Goal: Task Accomplishment & Management: Complete application form

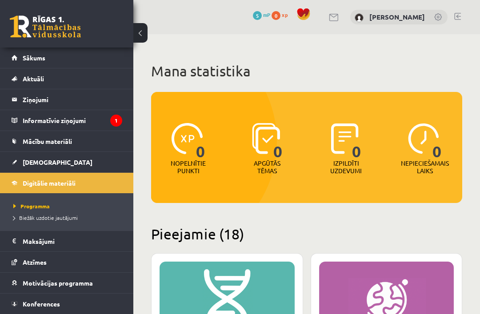
scroll to position [-1, 0]
click at [72, 166] on link "[DEMOGRAPHIC_DATA]" at bounding box center [67, 162] width 111 height 20
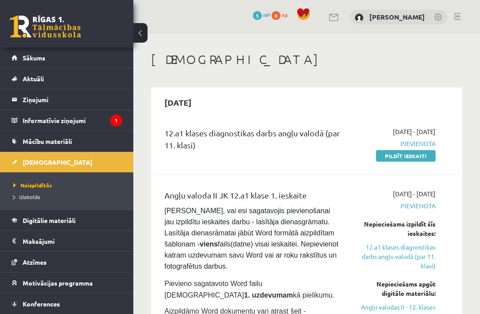
click at [422, 156] on link "Pildīt ieskaiti" at bounding box center [406, 156] width 60 height 12
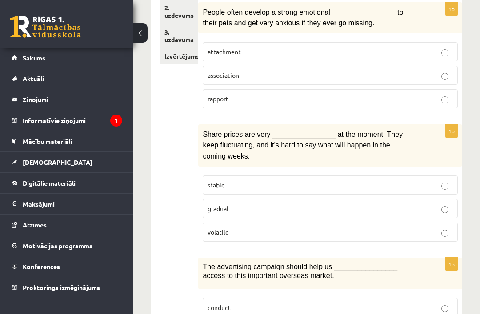
scroll to position [207, 0]
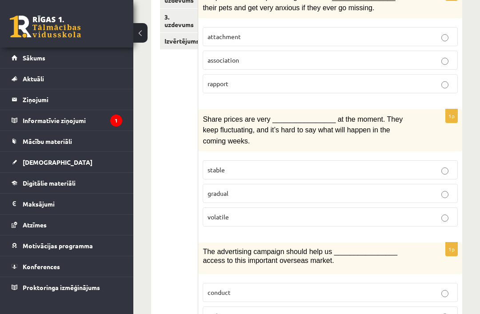
click at [326, 213] on p "volatile" at bounding box center [331, 217] width 246 height 9
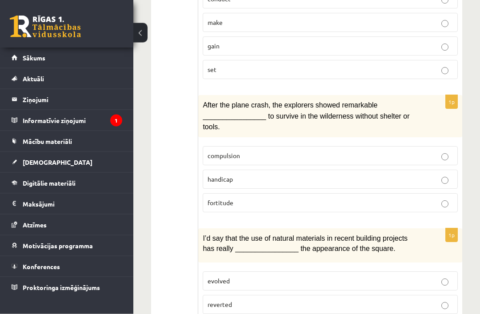
scroll to position [515, 0]
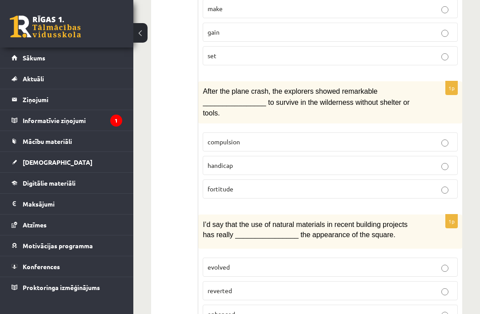
click at [445, 180] on label "fortitude" at bounding box center [330, 189] width 255 height 19
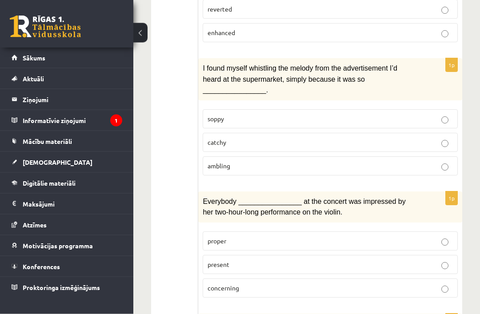
scroll to position [797, 0]
click at [439, 138] on p "catchy" at bounding box center [331, 142] width 246 height 9
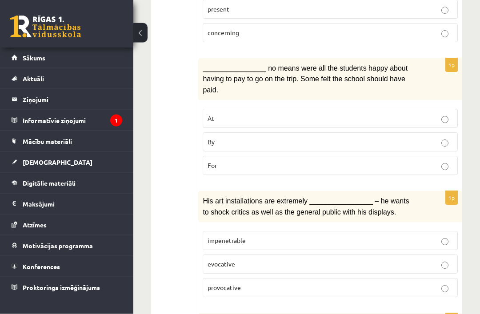
scroll to position [1053, 0]
click at [444, 137] on p "By" at bounding box center [331, 141] width 246 height 9
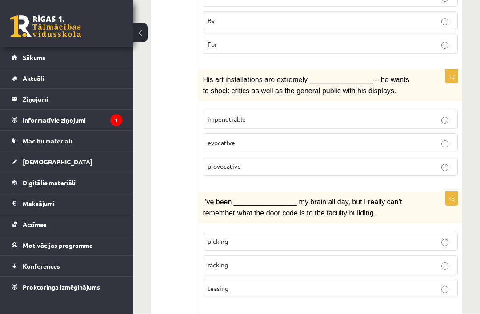
scroll to position [1174, 0]
click at [365, 162] on p "provocative" at bounding box center [331, 166] width 246 height 9
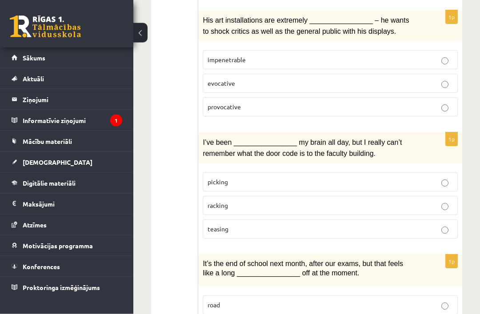
scroll to position [1234, 0]
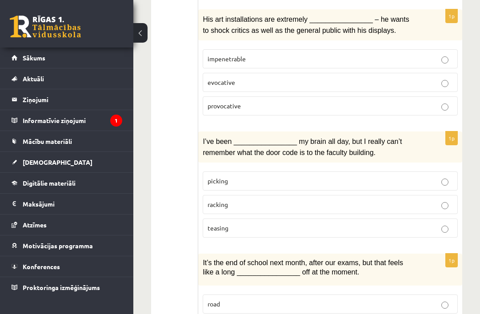
click at [438, 195] on label "racking" at bounding box center [330, 204] width 255 height 19
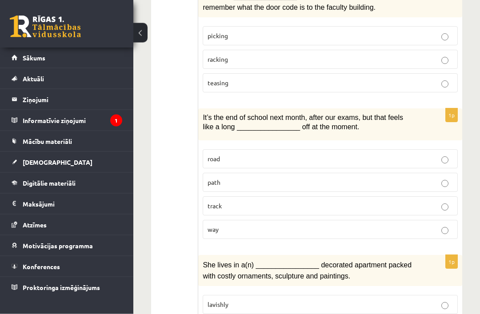
scroll to position [1381, 0]
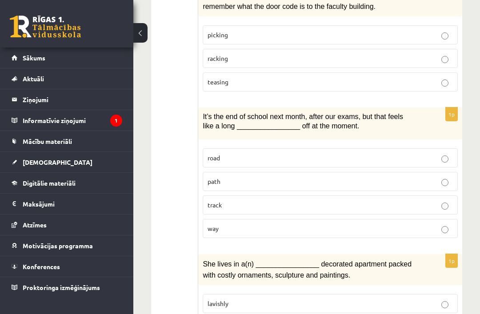
click at [387, 224] on p "way" at bounding box center [331, 228] width 246 height 9
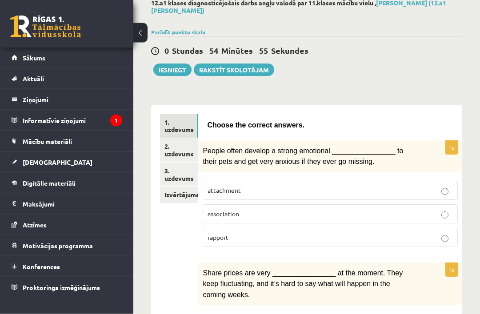
scroll to position [53, 0]
click at [183, 139] on link "2. uzdevums" at bounding box center [179, 150] width 38 height 24
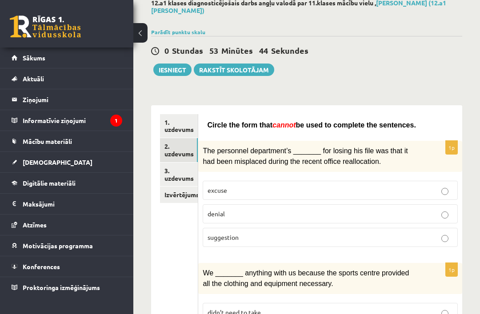
click at [436, 209] on p "denial" at bounding box center [331, 213] width 246 height 9
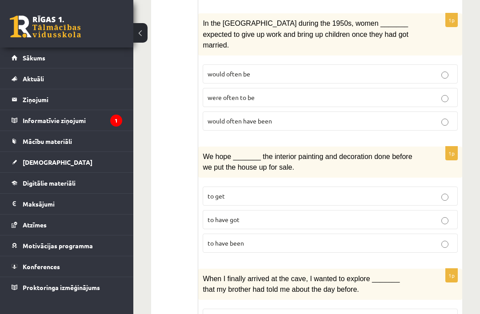
scroll to position [450, 0]
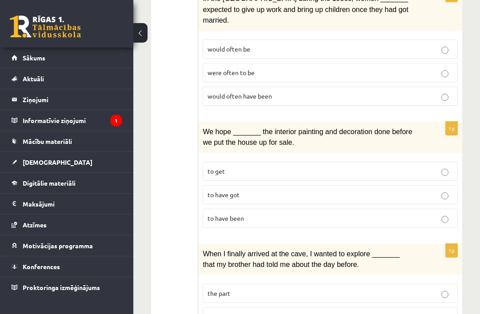
click at [350, 214] on p "to have been" at bounding box center [331, 218] width 246 height 9
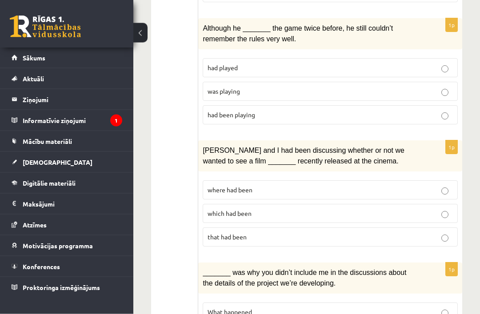
scroll to position [1055, 0]
click at [366, 185] on p "where had been" at bounding box center [331, 189] width 246 height 9
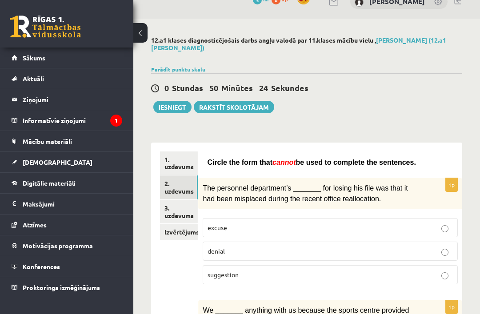
scroll to position [0, 0]
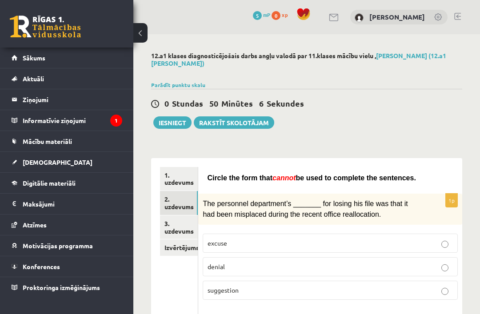
click at [182, 216] on link "3. uzdevums" at bounding box center [179, 228] width 38 height 24
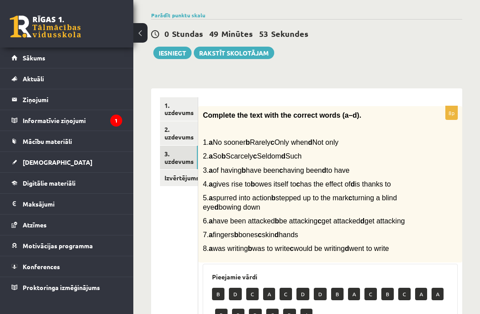
scroll to position [71, 0]
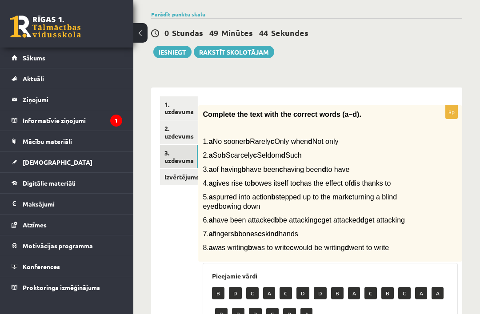
click at [420, 155] on div "Complete the text with the correct words (a–d). 1. a No sooner b Rarely c Only …" at bounding box center [330, 183] width 264 height 157
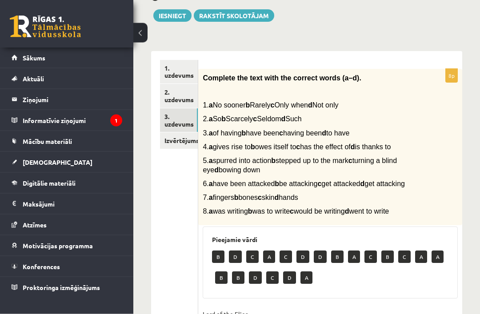
scroll to position [107, 0]
click at [221, 105] on div "Complete the text with the correct words (a–d). 1. a No sooner b Rarely c Only …" at bounding box center [330, 147] width 264 height 157
click at [213, 115] on b "a" at bounding box center [211, 119] width 4 height 8
click at [270, 263] on p "A" at bounding box center [269, 257] width 12 height 12
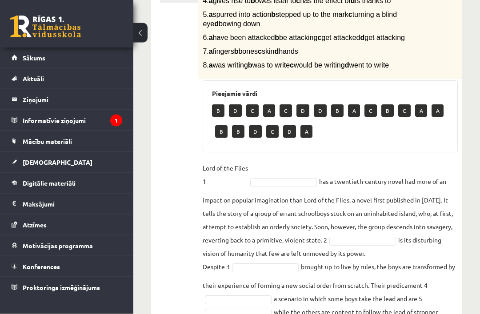
scroll to position [254, 0]
click at [214, 117] on p "B" at bounding box center [218, 111] width 12 height 12
click at [222, 117] on p "B" at bounding box center [218, 111] width 12 height 12
click at [224, 117] on p "B" at bounding box center [218, 111] width 12 height 12
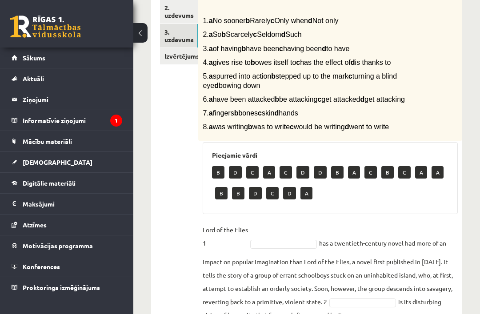
scroll to position [189, 0]
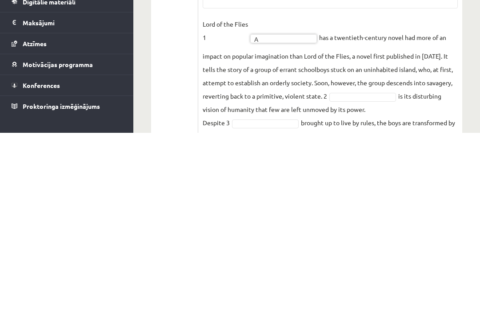
click at [462, 80] on div "8p Complete the text with the correct words (a–d). 1. a No sooner b Rarely c On…" at bounding box center [330, 216] width 264 height 513
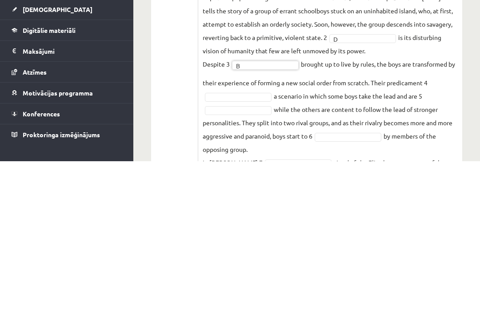
scroll to position [362, 0]
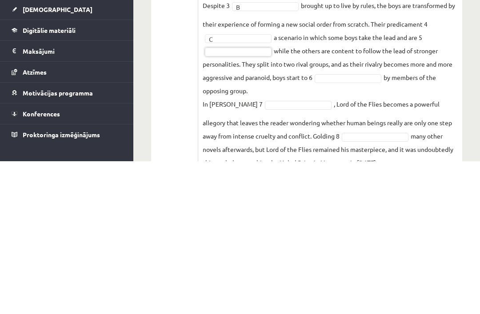
click at [163, 130] on ul "1. uzdevums 2. uzdevums 3. uzdevums Izvērtējums!" at bounding box center [179, 66] width 38 height 522
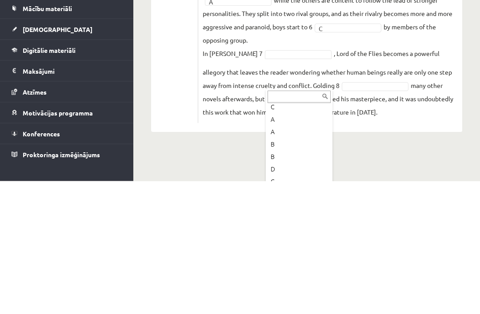
scroll to position [80, 0]
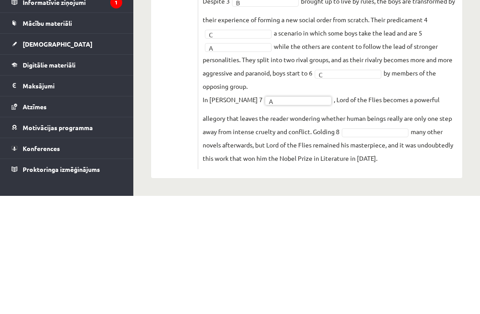
click at [302, 129] on fieldset "Lord of the Flies 1 A * has a twentieth-century novel had more of an impact on …" at bounding box center [330, 149] width 255 height 270
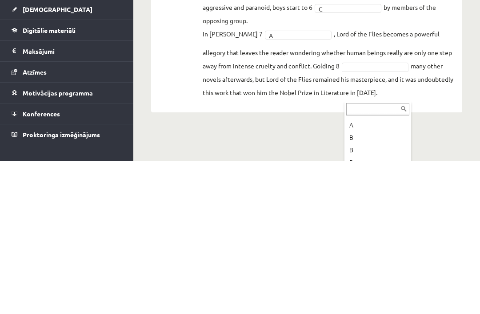
scroll to position [85, 0]
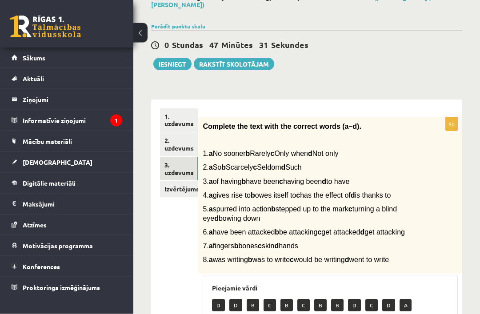
scroll to position [0, 0]
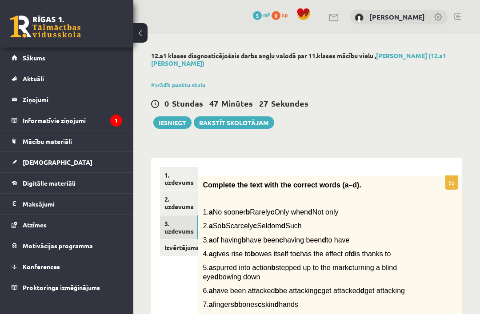
click at [181, 117] on button "Iesniegt" at bounding box center [172, 123] width 38 height 12
click at [189, 240] on link "Izvērtējums!" at bounding box center [179, 248] width 38 height 16
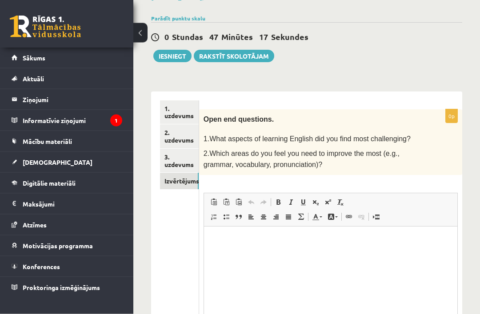
scroll to position [67, 0]
click at [250, 253] on html at bounding box center [331, 239] width 254 height 27
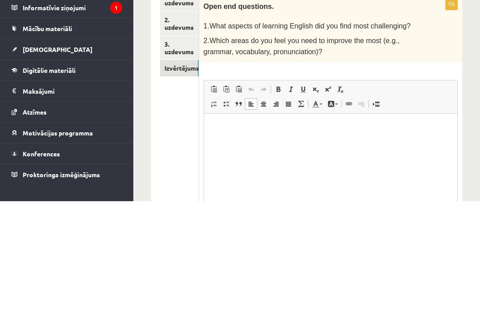
click at [447, 119] on html at bounding box center [331, 126] width 254 height 27
click at [457, 109] on div "0p Open end questions. 1.What aspects of learning English did you find most cha…" at bounding box center [330, 243] width 263 height 269
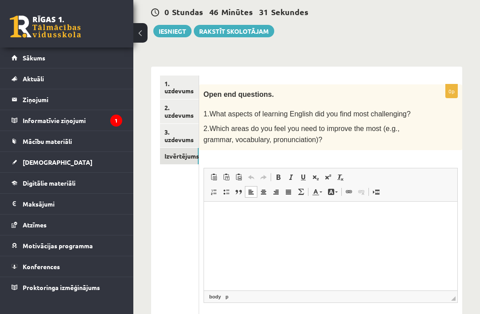
scroll to position [85, 0]
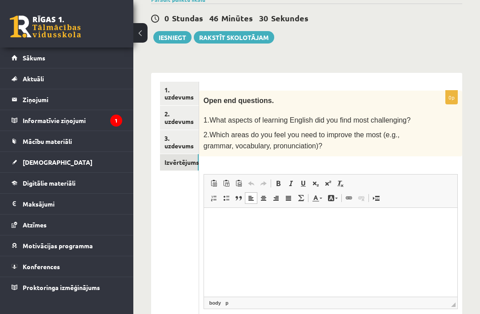
click at [175, 31] on button "Iesniegt" at bounding box center [172, 37] width 38 height 12
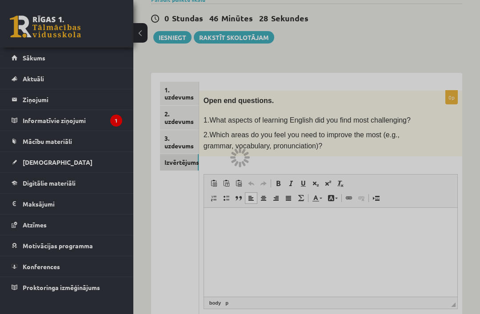
scroll to position [114, 0]
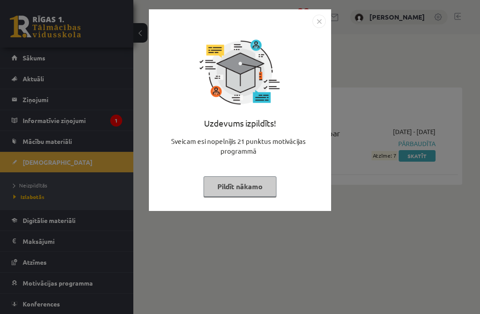
click at [244, 185] on button "Pildīt nākamo" at bounding box center [240, 187] width 73 height 20
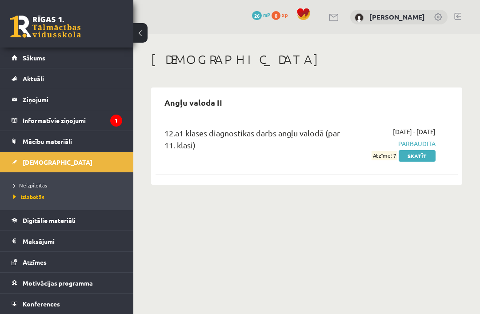
click at [422, 156] on link "Skatīt" at bounding box center [417, 156] width 37 height 12
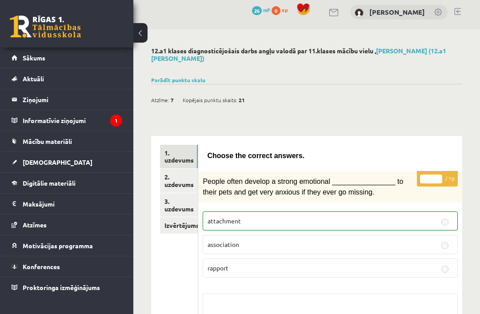
scroll to position [6, 0]
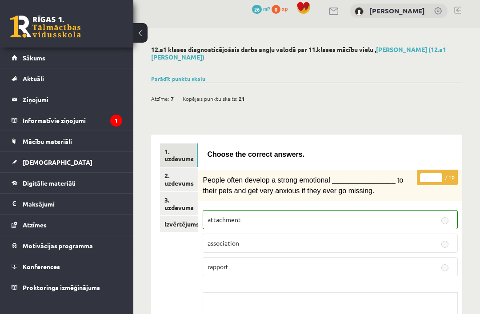
click at [172, 173] on link "2. uzdevums" at bounding box center [179, 180] width 38 height 24
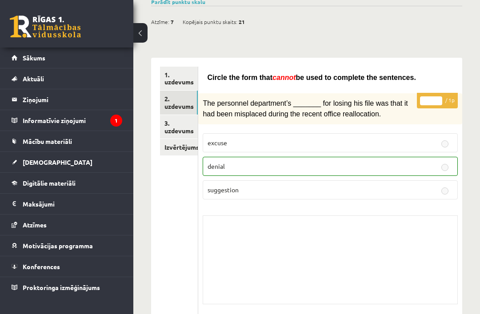
scroll to position [0, 0]
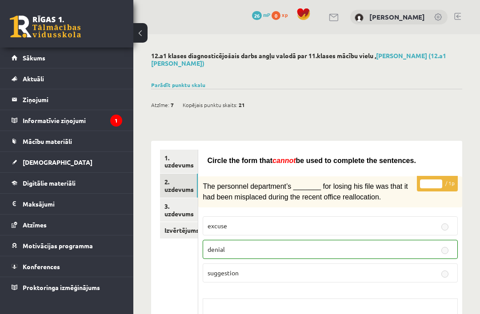
click at [182, 200] on link "3. uzdevums" at bounding box center [179, 210] width 38 height 24
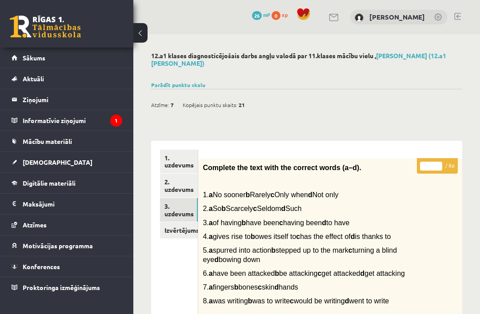
click at [136, 32] on button at bounding box center [140, 33] width 14 height 20
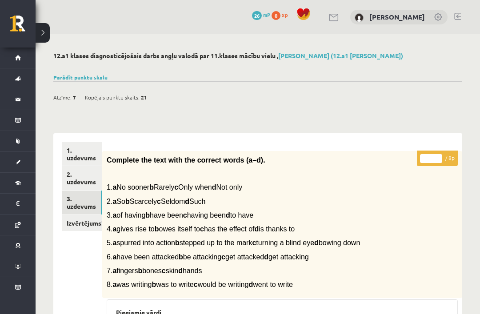
click at [88, 74] on link "Parādīt punktu skalu" at bounding box center [80, 77] width 54 height 7
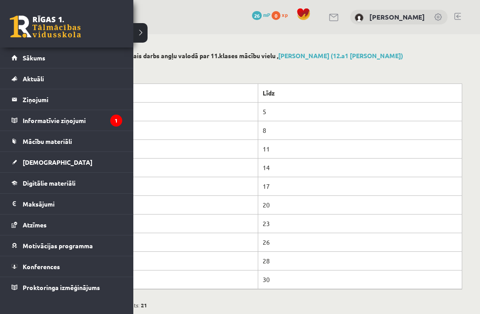
click at [20, 54] on link "Sākums" at bounding box center [67, 58] width 111 height 20
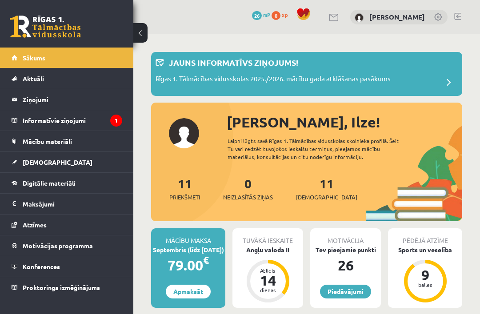
click at [137, 32] on button at bounding box center [140, 33] width 14 height 20
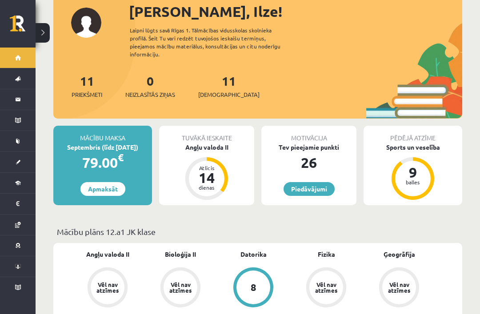
scroll to position [106, 0]
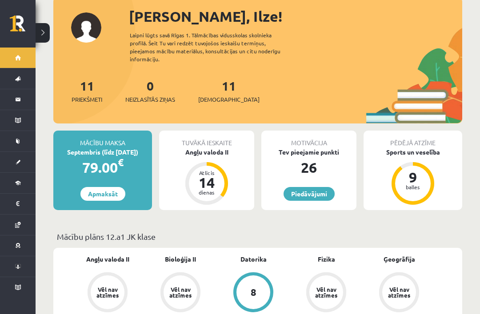
click at [39, 36] on button at bounding box center [43, 33] width 14 height 20
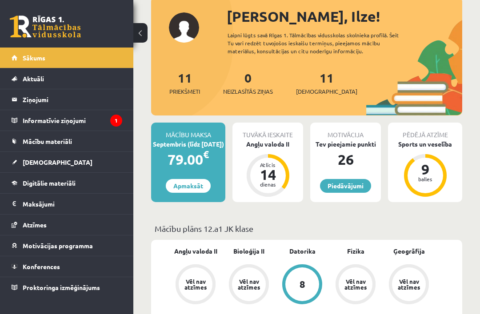
click at [79, 162] on link "[DEMOGRAPHIC_DATA]" at bounding box center [67, 162] width 111 height 20
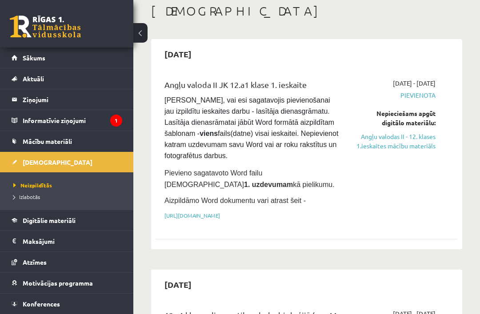
scroll to position [49, 0]
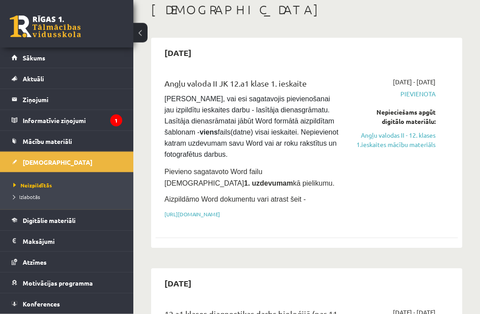
click at [183, 218] on link "https://drive.google.com/drive/folders/1IHE_ip15KOAbO2Se1NDGwZ2e__vlzPUf?usp=sh…" at bounding box center [193, 214] width 56 height 7
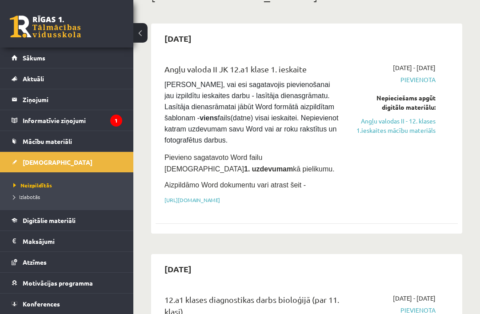
click at [410, 128] on link "Angļu valodas II - 12. klases 1.ieskaites mācību materiāls" at bounding box center [394, 126] width 81 height 19
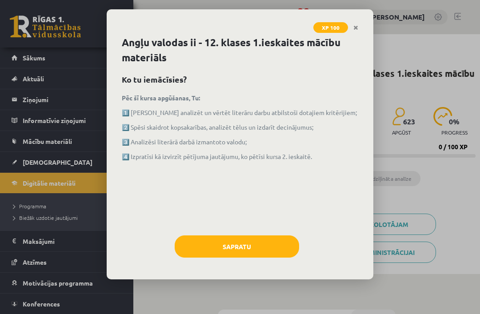
click at [245, 236] on button "Sapratu" at bounding box center [237, 247] width 125 height 22
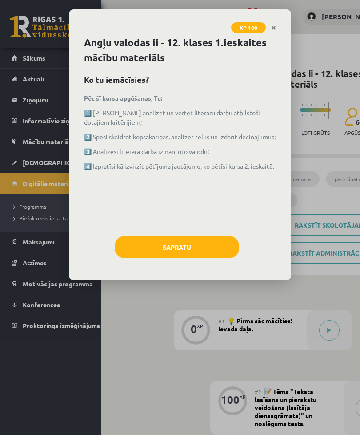
scroll to position [0, 32]
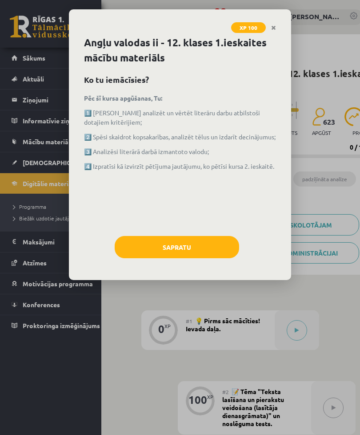
click at [207, 248] on button "Sapratu" at bounding box center [177, 247] width 125 height 22
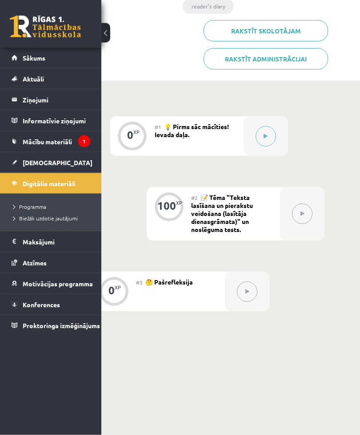
scroll to position [197, 65]
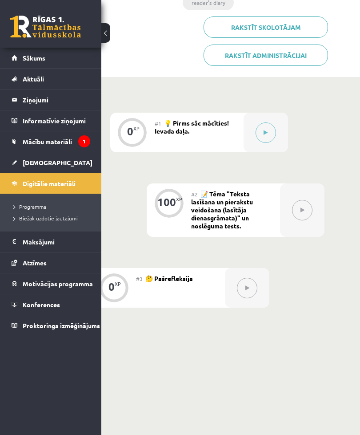
click at [54, 198] on ul "Programma Biežāk uzdotie jautājumi" at bounding box center [50, 211] width 101 height 37
click at [37, 203] on span "Programma" at bounding box center [29, 206] width 33 height 7
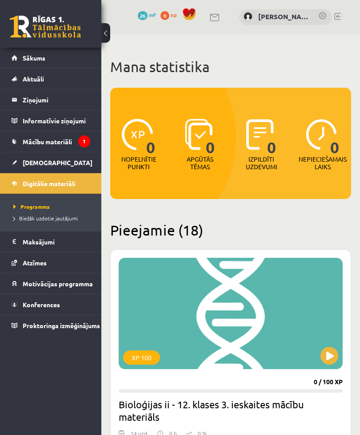
click at [68, 137] on link "Mācību materiāli" at bounding box center [51, 141] width 79 height 20
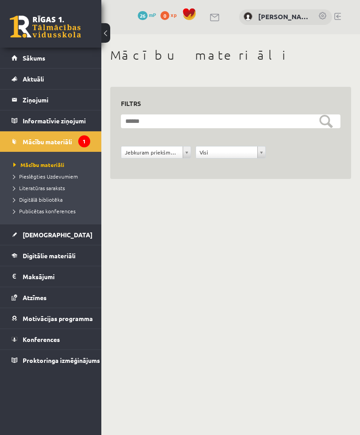
click at [67, 143] on span "Mācību materiāli" at bounding box center [47, 141] width 49 height 8
click at [59, 176] on span "Pieslēgties Uzdevumiem" at bounding box center [45, 176] width 64 height 7
click at [56, 189] on span "Literatūras saraksts" at bounding box center [39, 187] width 52 height 7
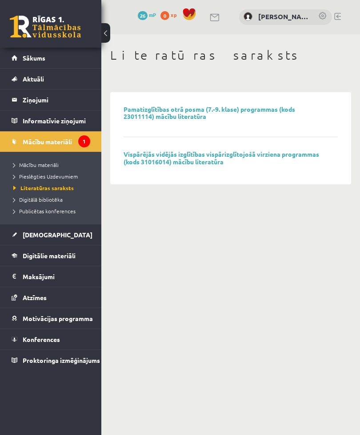
click at [51, 200] on span "Digitālā bibliotēka" at bounding box center [37, 199] width 49 height 7
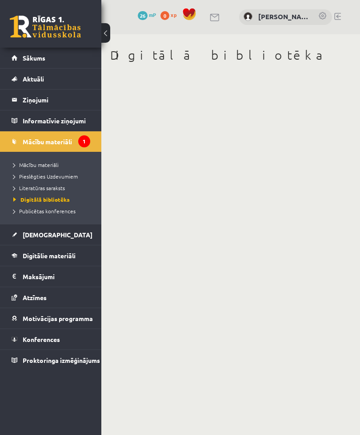
click at [55, 214] on link "Publicētas konferences" at bounding box center [52, 211] width 79 height 8
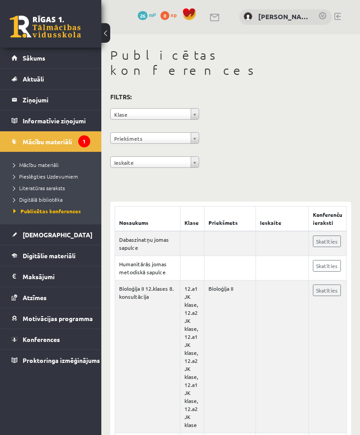
click at [76, 125] on legend "Informatīvie ziņojumi 1" at bounding box center [57, 120] width 68 height 20
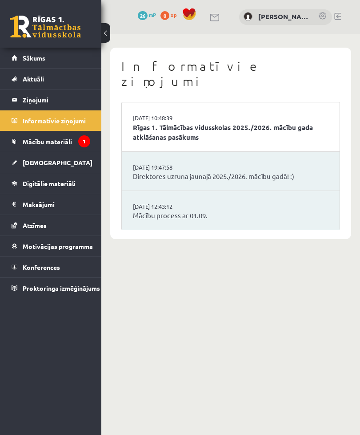
click at [60, 102] on legend "Ziņojumi 0" at bounding box center [57, 99] width 68 height 20
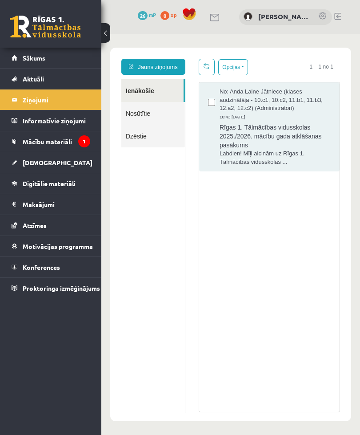
click at [58, 76] on link "Aktuāli" at bounding box center [51, 78] width 79 height 20
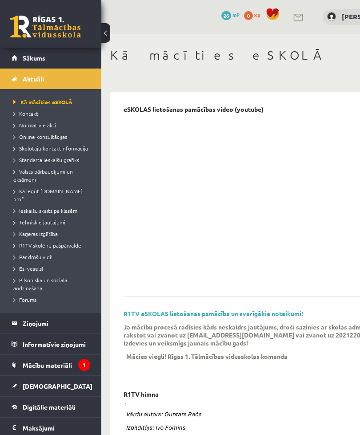
click at [52, 218] on span "Tehniskie jautājumi" at bounding box center [39, 221] width 52 height 7
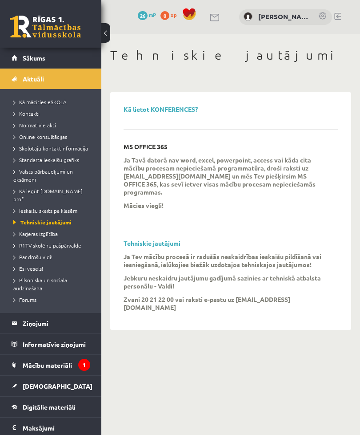
click at [69, 64] on link "Sākums" at bounding box center [51, 58] width 79 height 20
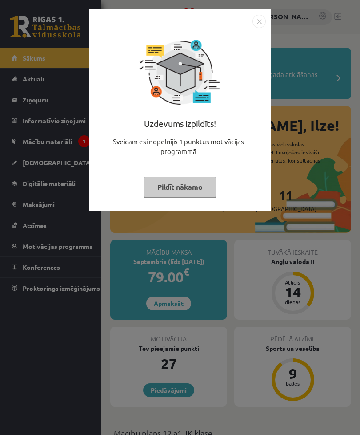
click at [195, 180] on button "Pildīt nākamo" at bounding box center [180, 187] width 73 height 20
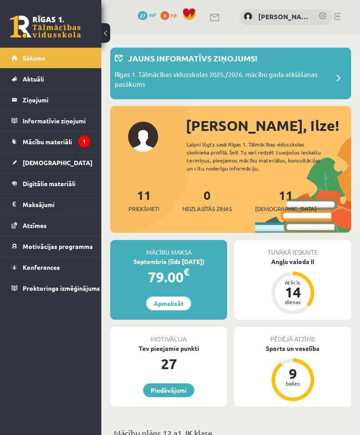
click at [84, 138] on icon "1" at bounding box center [84, 141] width 12 height 12
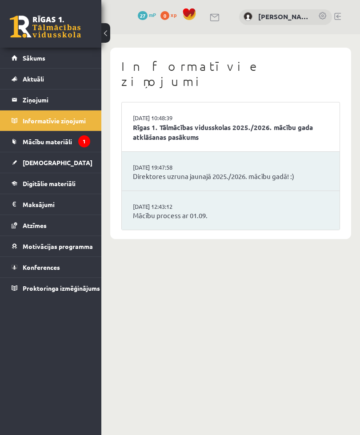
click at [58, 146] on link "Mācību materiāli" at bounding box center [51, 141] width 79 height 20
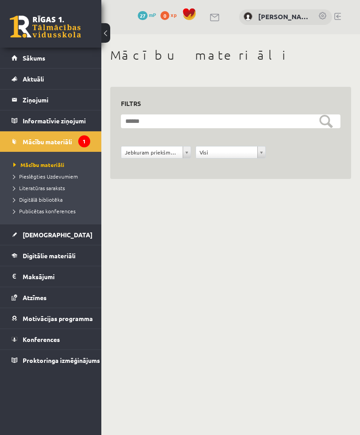
click at [67, 60] on link "Sākums" at bounding box center [51, 58] width 79 height 20
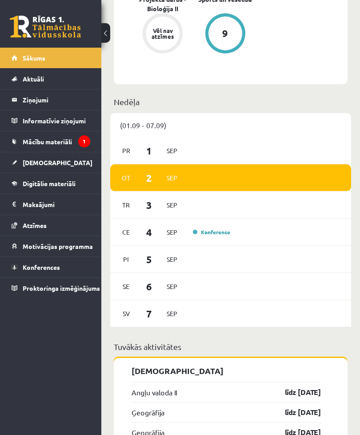
scroll to position [700, 0]
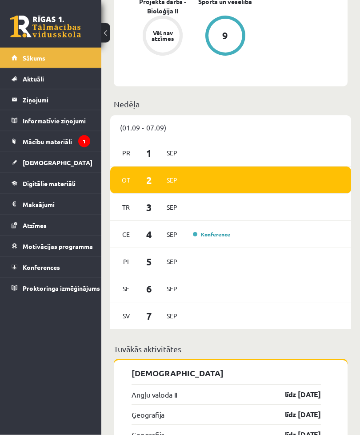
click at [185, 227] on div "[DATE] Konference" at bounding box center [230, 234] width 241 height 27
click at [217, 234] on link "Konference" at bounding box center [211, 234] width 37 height 7
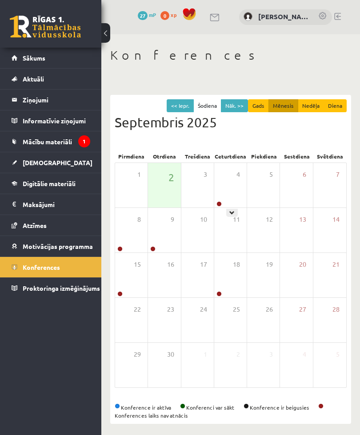
click at [231, 211] on icon at bounding box center [231, 212] width 5 height 5
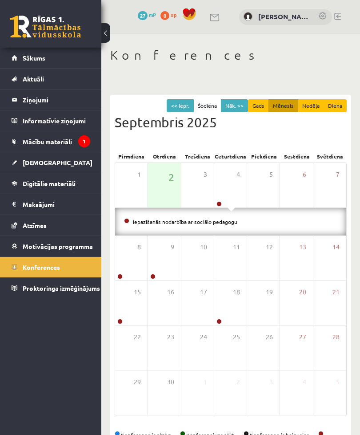
click at [232, 208] on span at bounding box center [231, 209] width 7 height 4
click at [132, 280] on div "15" at bounding box center [131, 302] width 32 height 44
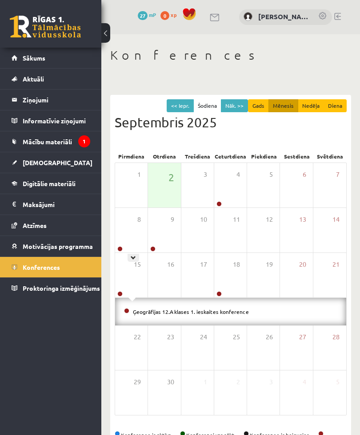
click at [130, 254] on div at bounding box center [134, 258] width 12 height 8
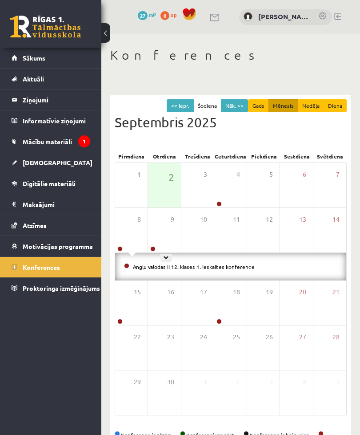
click at [164, 257] on icon at bounding box center [166, 257] width 5 height 5
click at [133, 327] on icon at bounding box center [133, 329] width 5 height 5
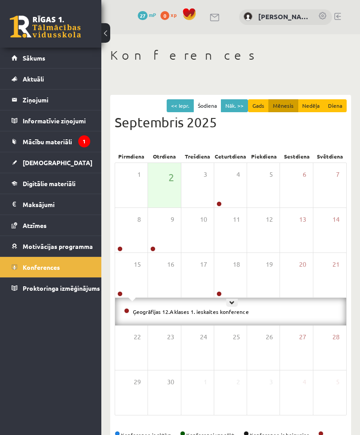
click at [228, 305] on div at bounding box center [232, 302] width 12 height 8
